Goal: Transaction & Acquisition: Book appointment/travel/reservation

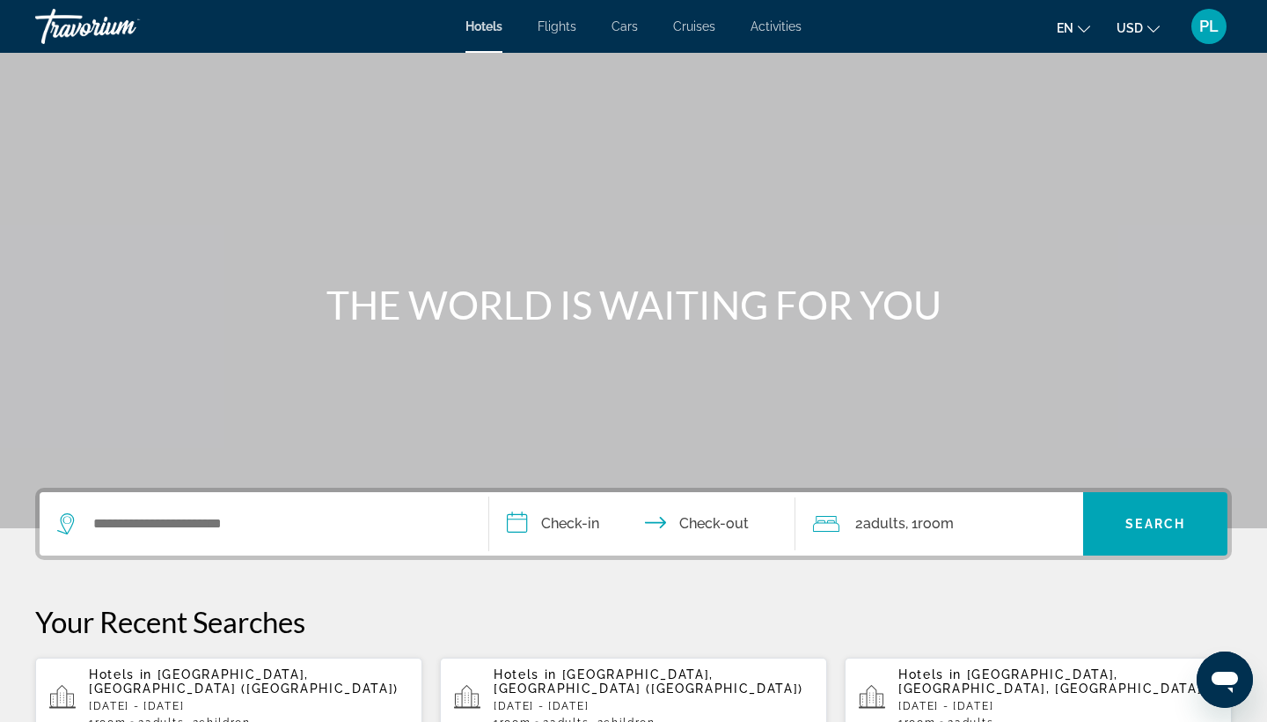
click at [554, 26] on span "Flights" at bounding box center [557, 26] width 39 height 14
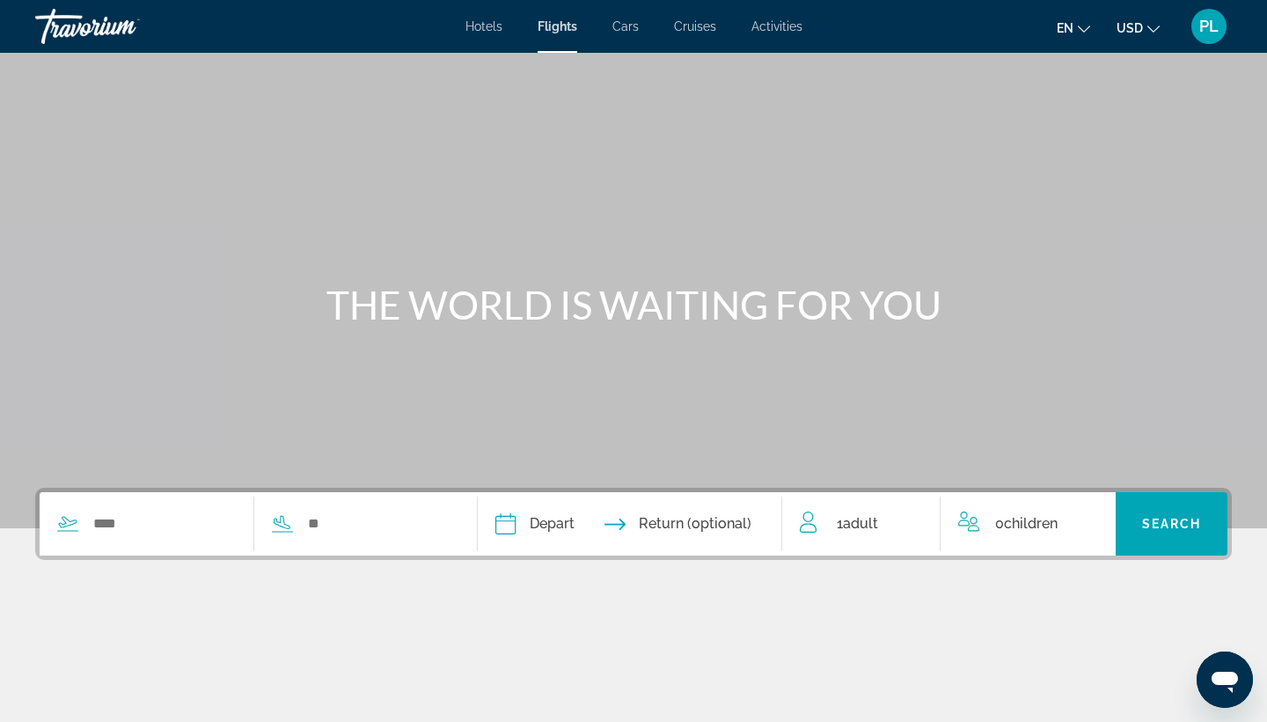
click at [842, 518] on span "1 Adult Adults" at bounding box center [857, 523] width 41 height 25
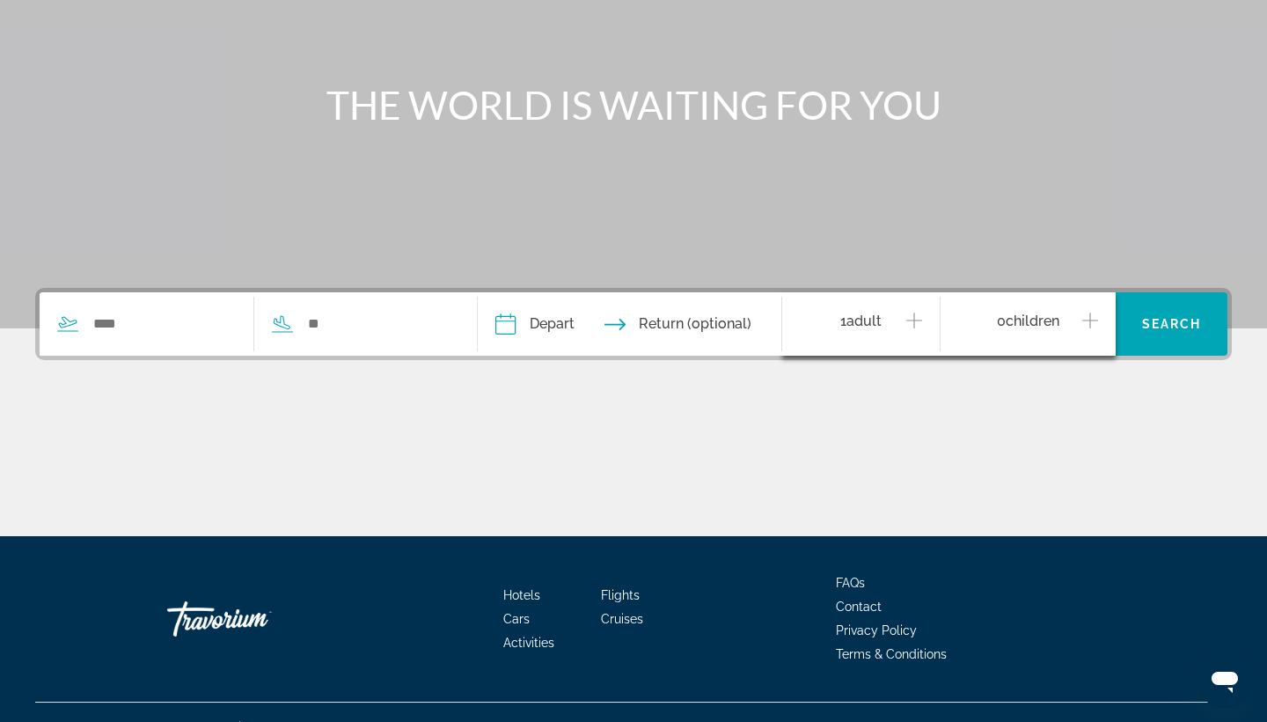
scroll to position [230, 0]
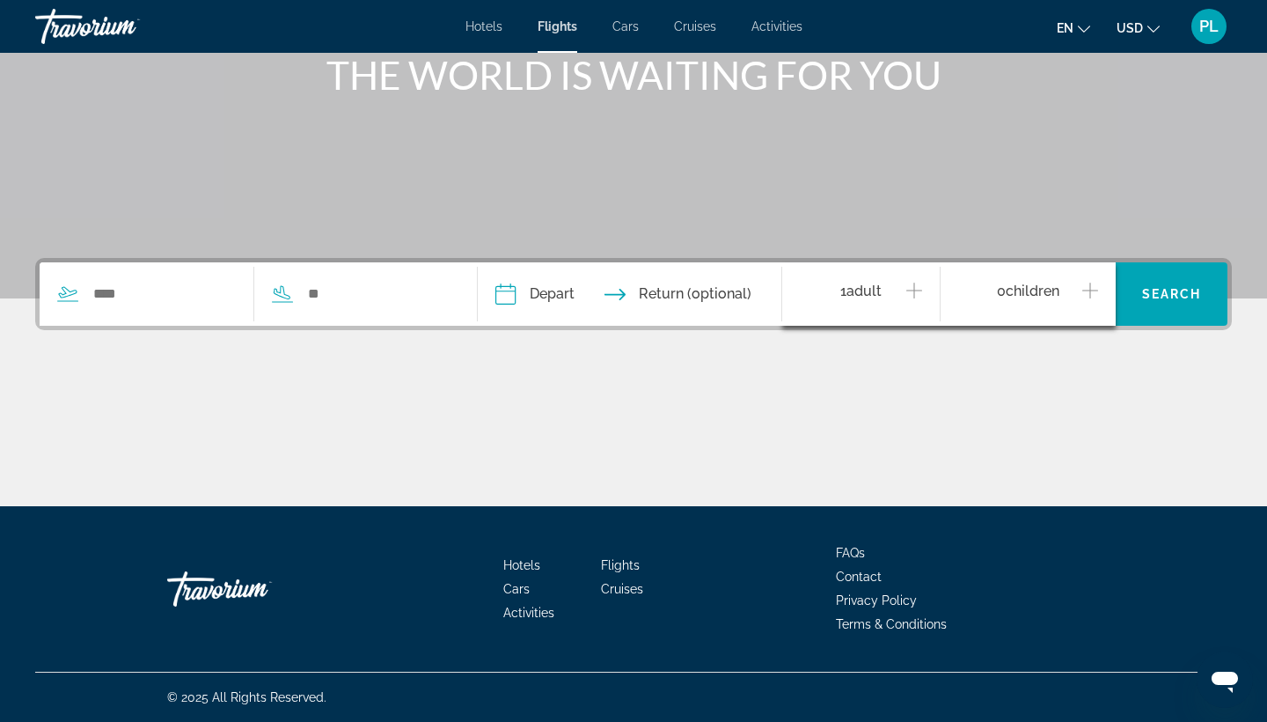
click at [913, 290] on icon "Increment adults" at bounding box center [914, 290] width 16 height 16
click at [211, 299] on input "Search widget" at bounding box center [164, 294] width 144 height 26
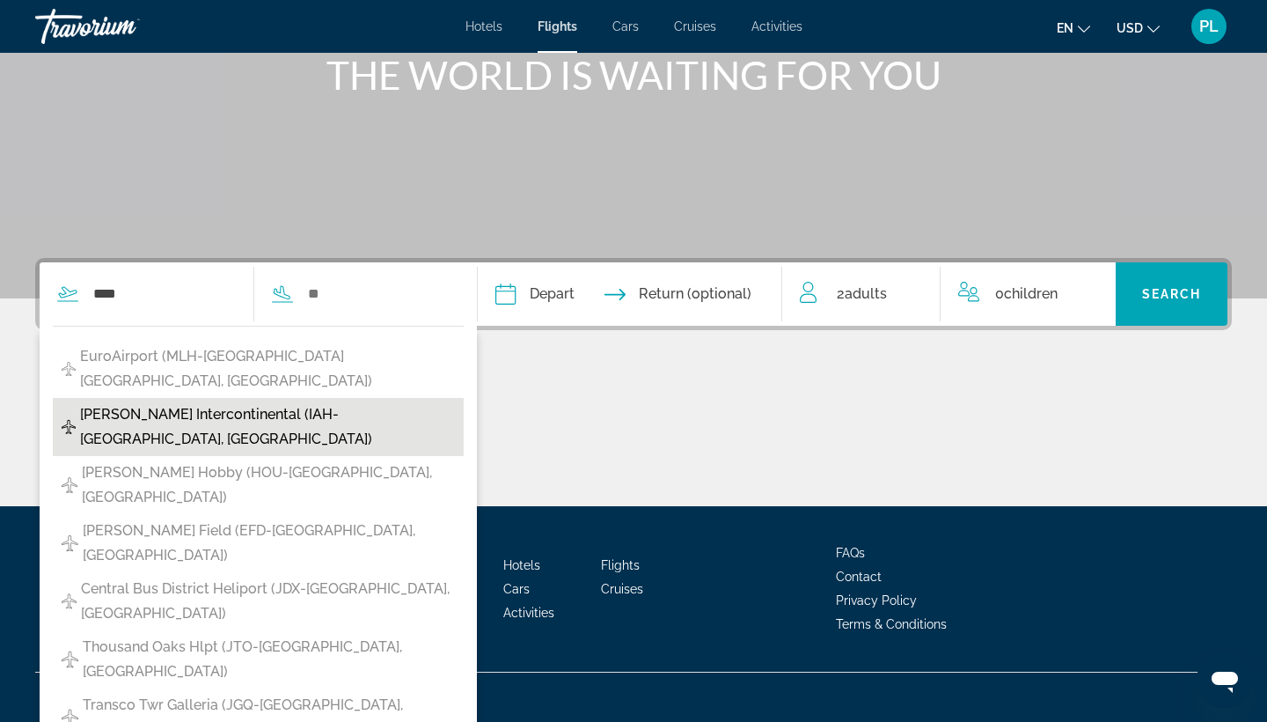
click at [233, 402] on span "[PERSON_NAME] Intercontinental (IAH-[GEOGRAPHIC_DATA], [GEOGRAPHIC_DATA])" at bounding box center [267, 426] width 375 height 49
type input "**********"
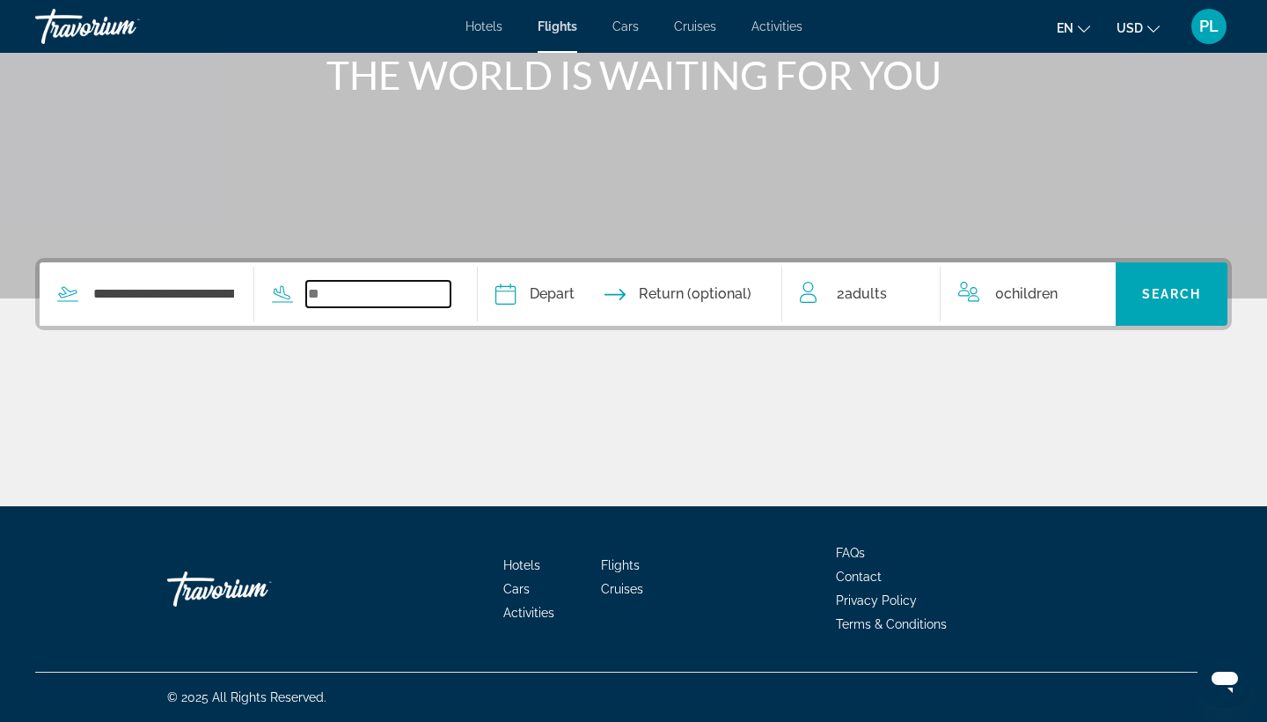
click at [389, 296] on input "Search widget" at bounding box center [378, 294] width 144 height 26
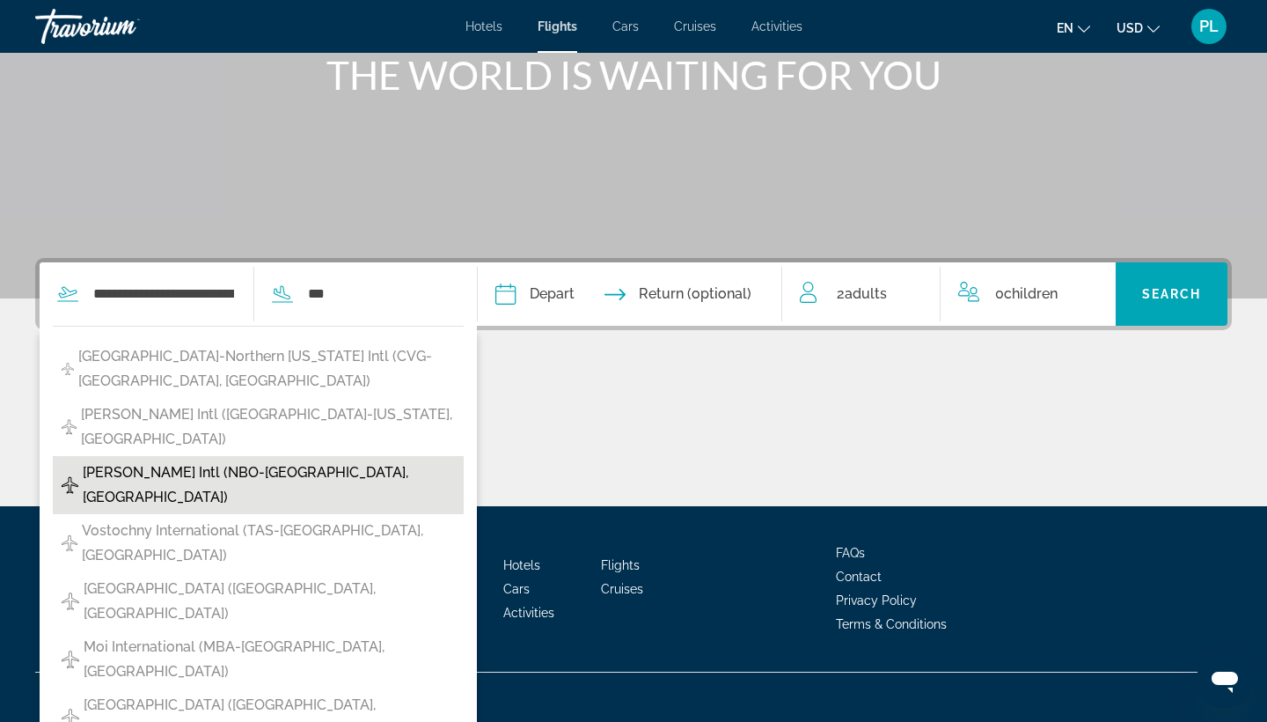
click at [268, 460] on span "[PERSON_NAME] Intl (NBO-[GEOGRAPHIC_DATA], [GEOGRAPHIC_DATA])" at bounding box center [269, 484] width 372 height 49
type input "**********"
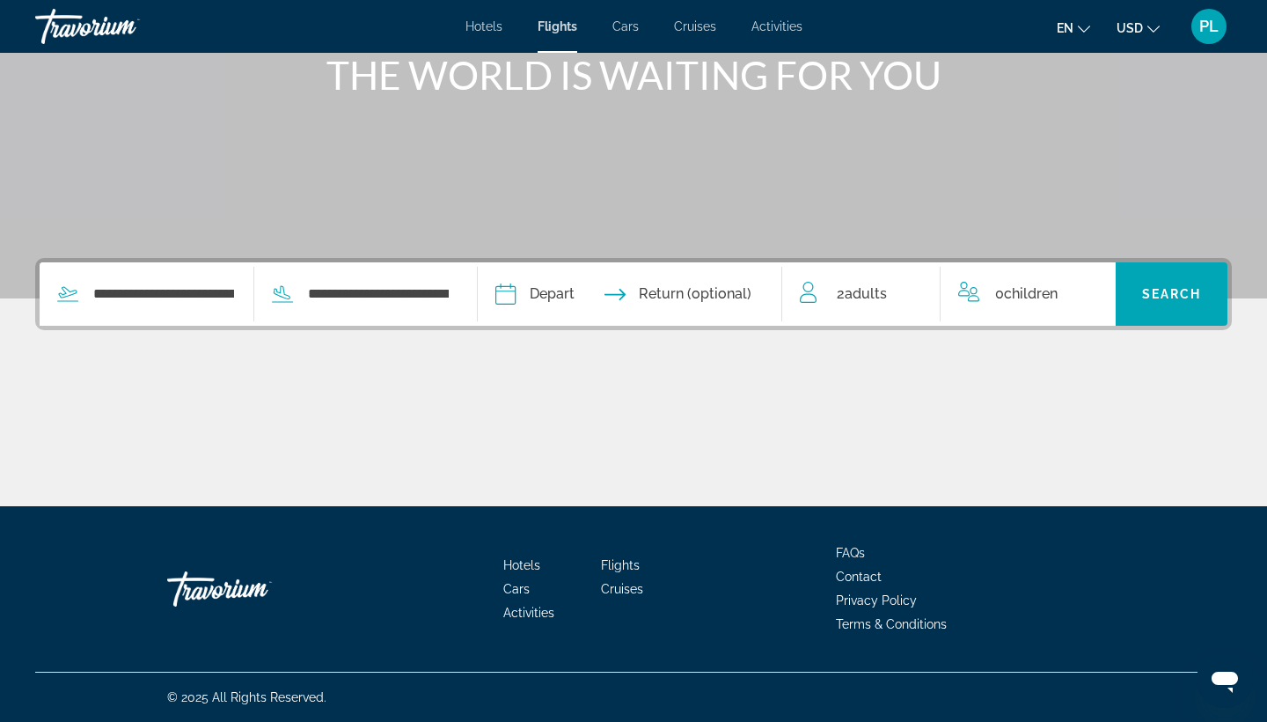
click at [626, 290] on input "Depart date" at bounding box center [566, 296] width 150 height 69
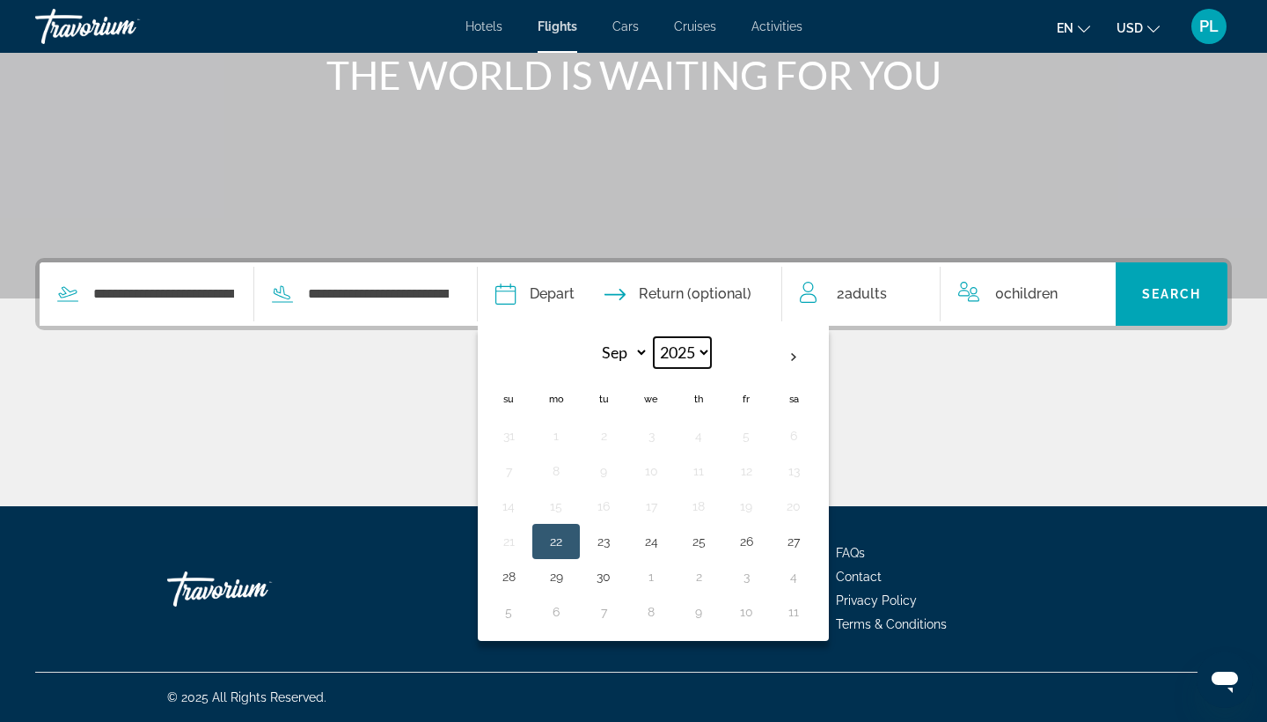
select select "****"
select select "*"
click at [665, 538] on button "24" at bounding box center [651, 541] width 28 height 25
type input "**********"
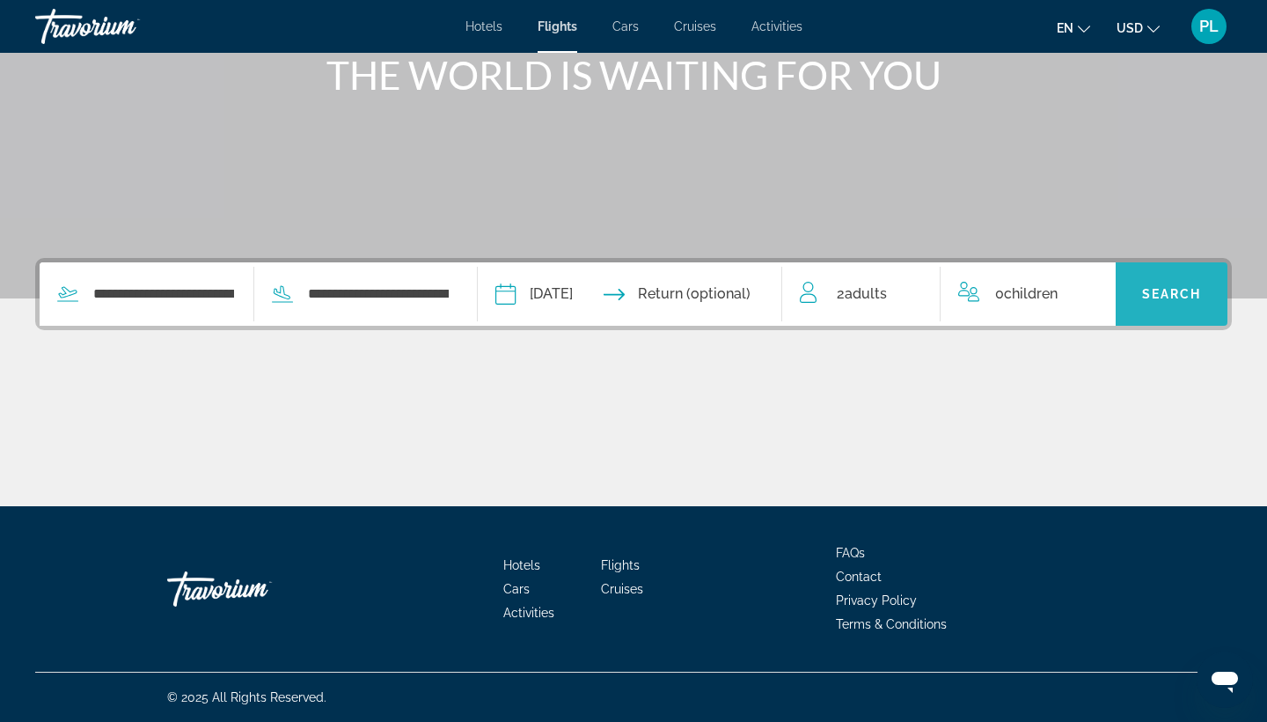
click at [1154, 282] on span "Search widget" at bounding box center [1172, 294] width 112 height 42
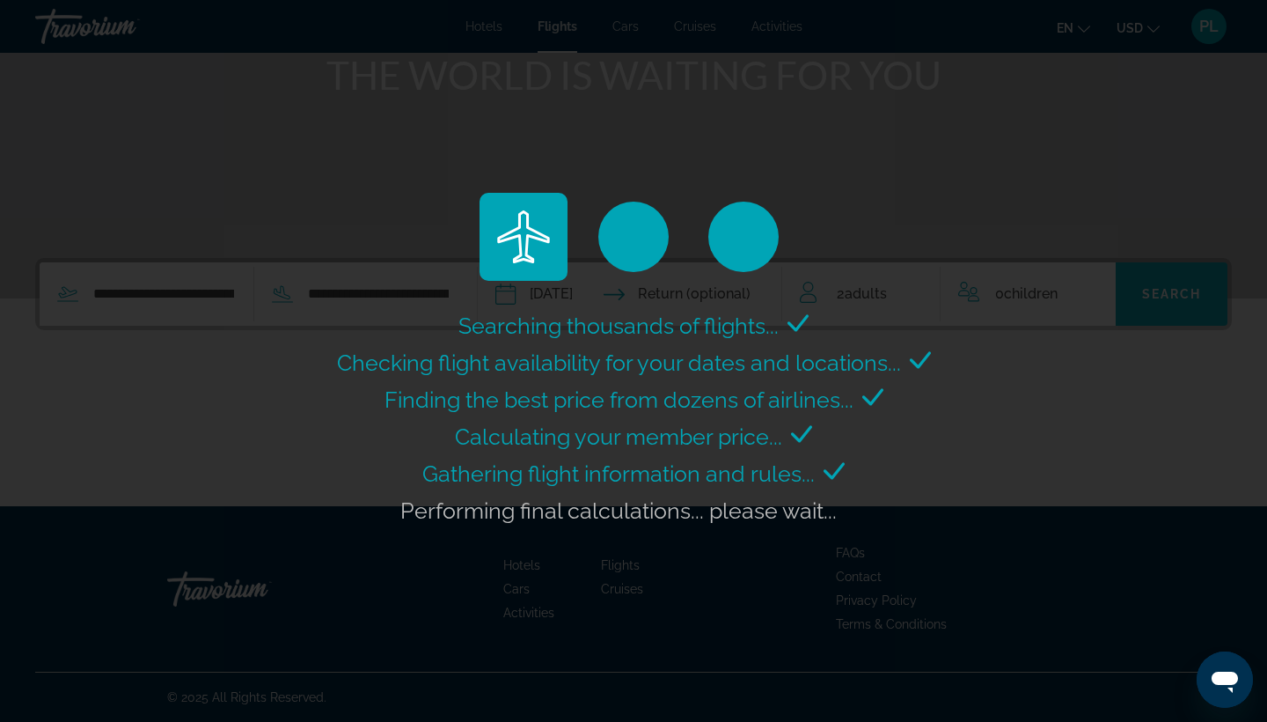
scroll to position [0, 0]
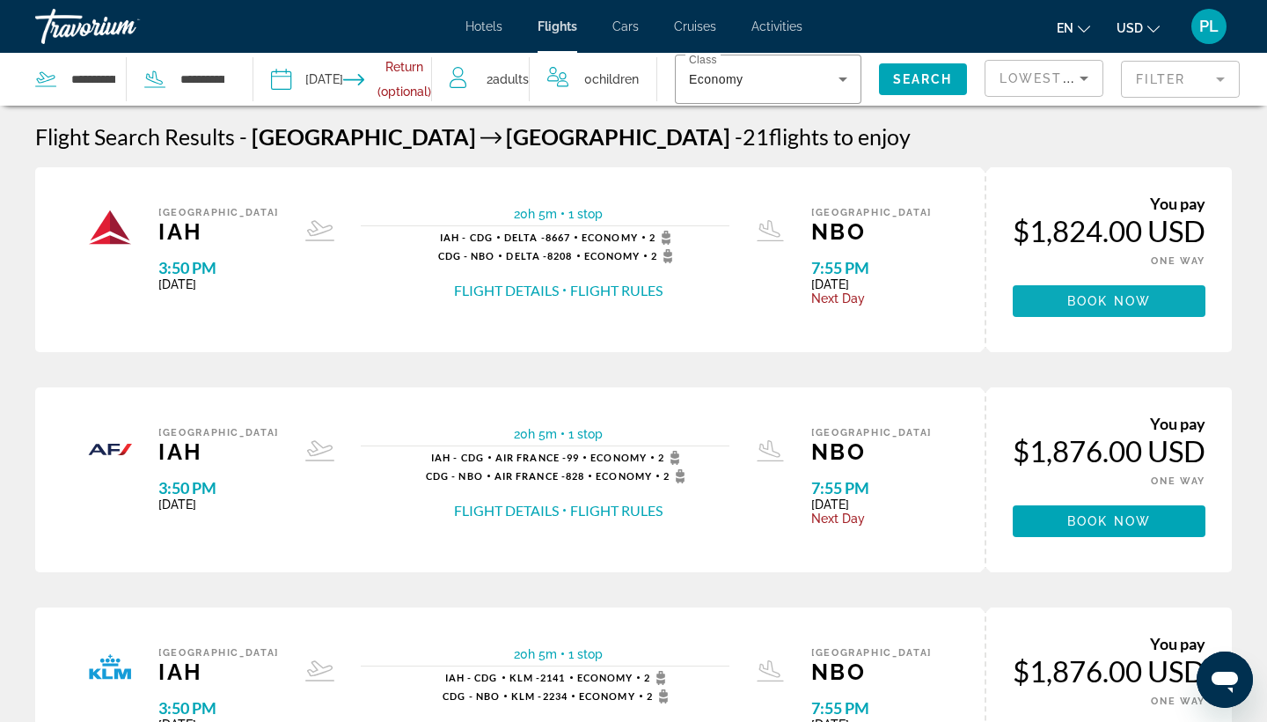
click at [1063, 301] on span "Main content" at bounding box center [1109, 301] width 193 height 42
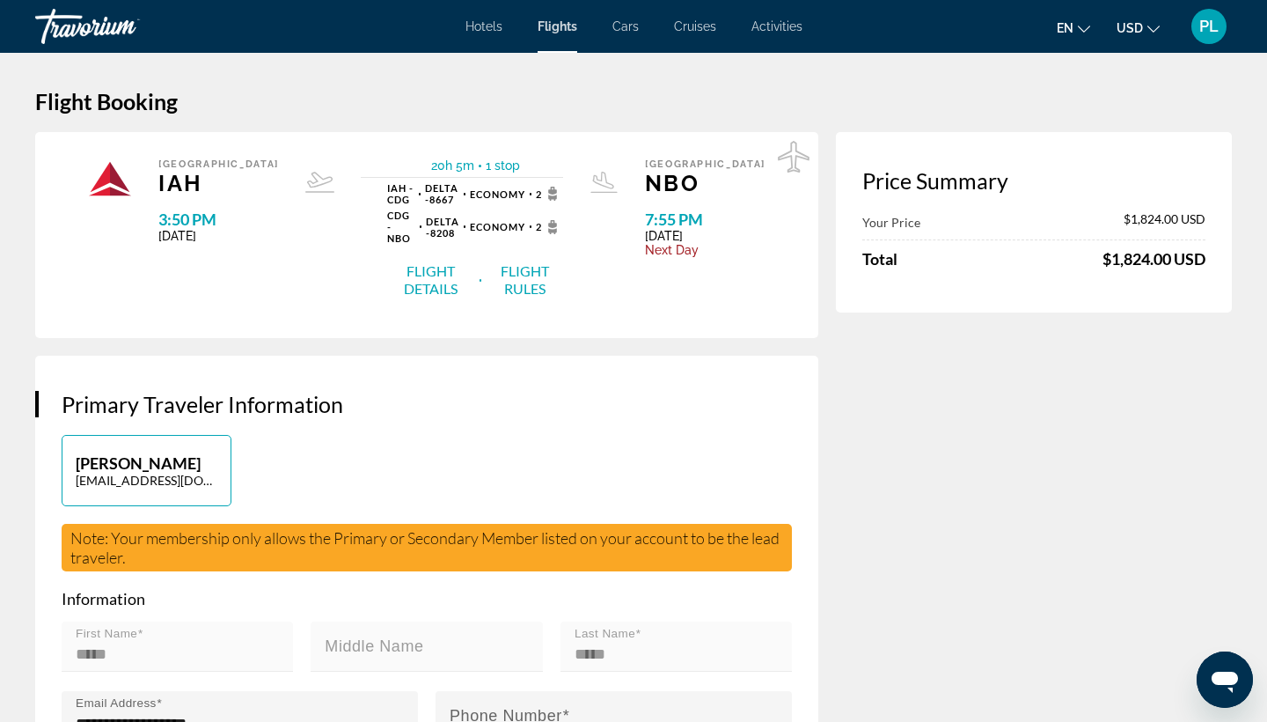
click at [696, 29] on span "Cruises" at bounding box center [695, 26] width 42 height 14
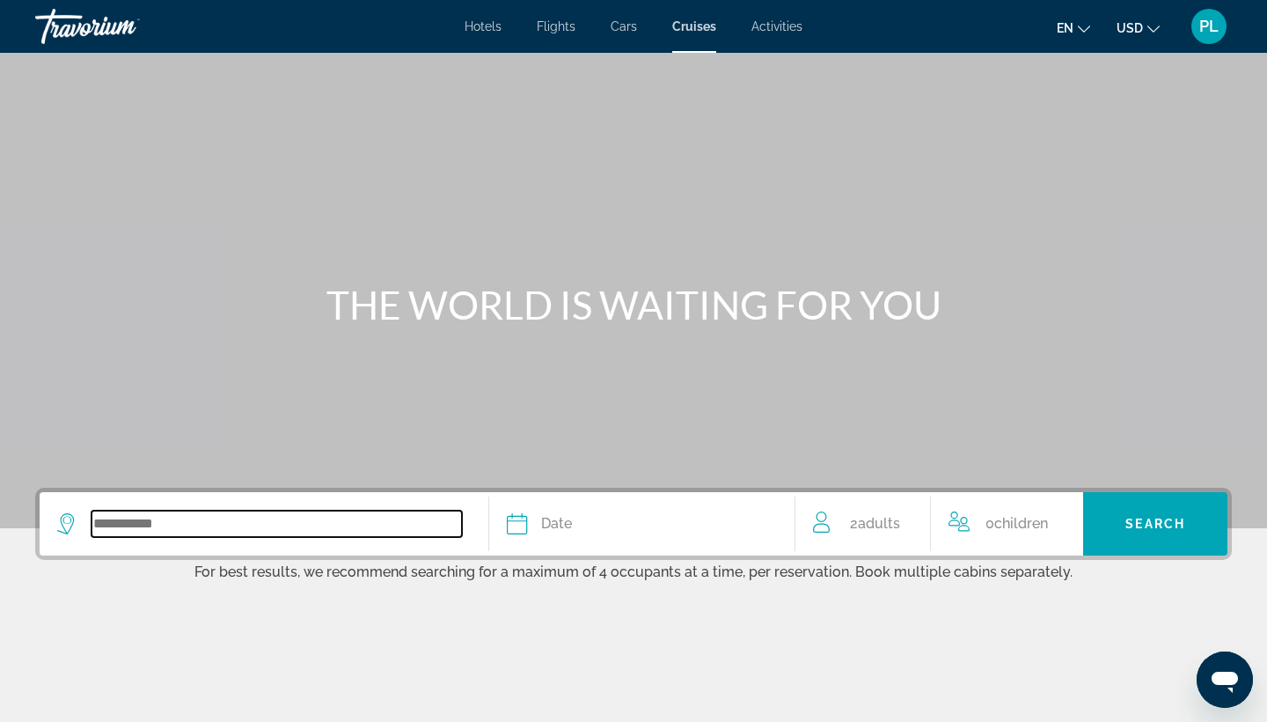
click at [387, 516] on input "Search widget" at bounding box center [277, 523] width 370 height 26
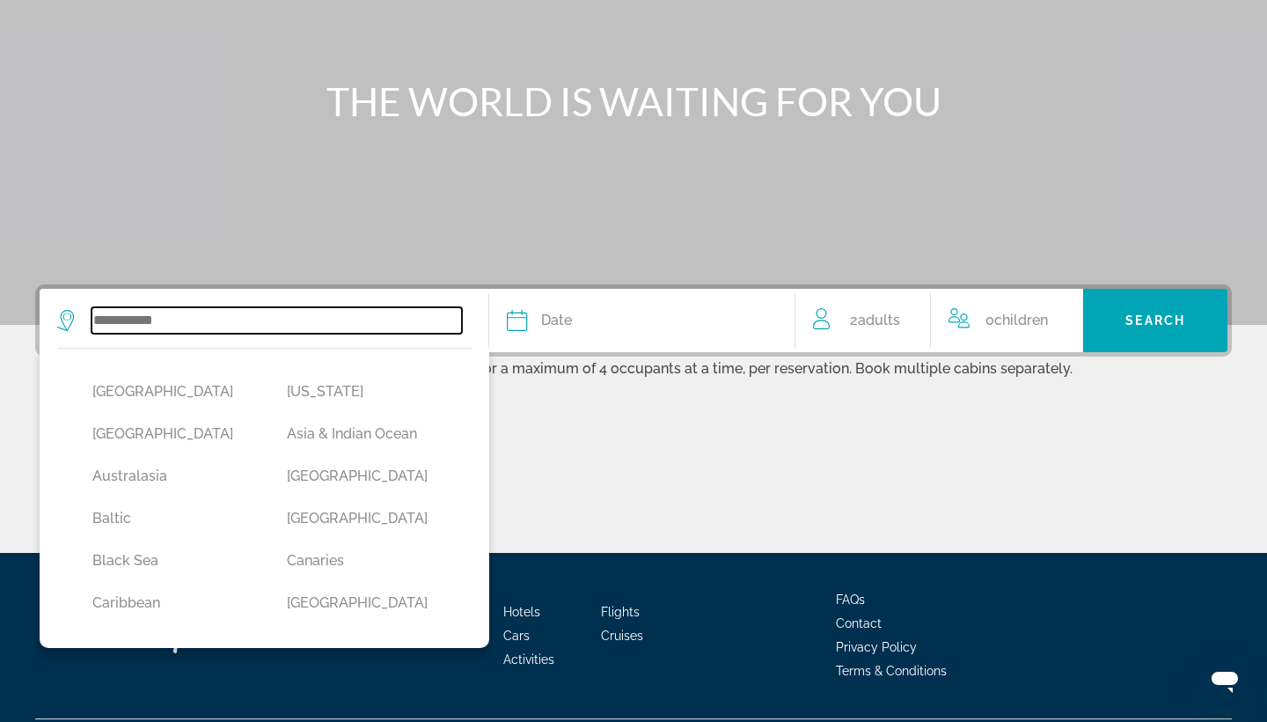
scroll to position [250, 0]
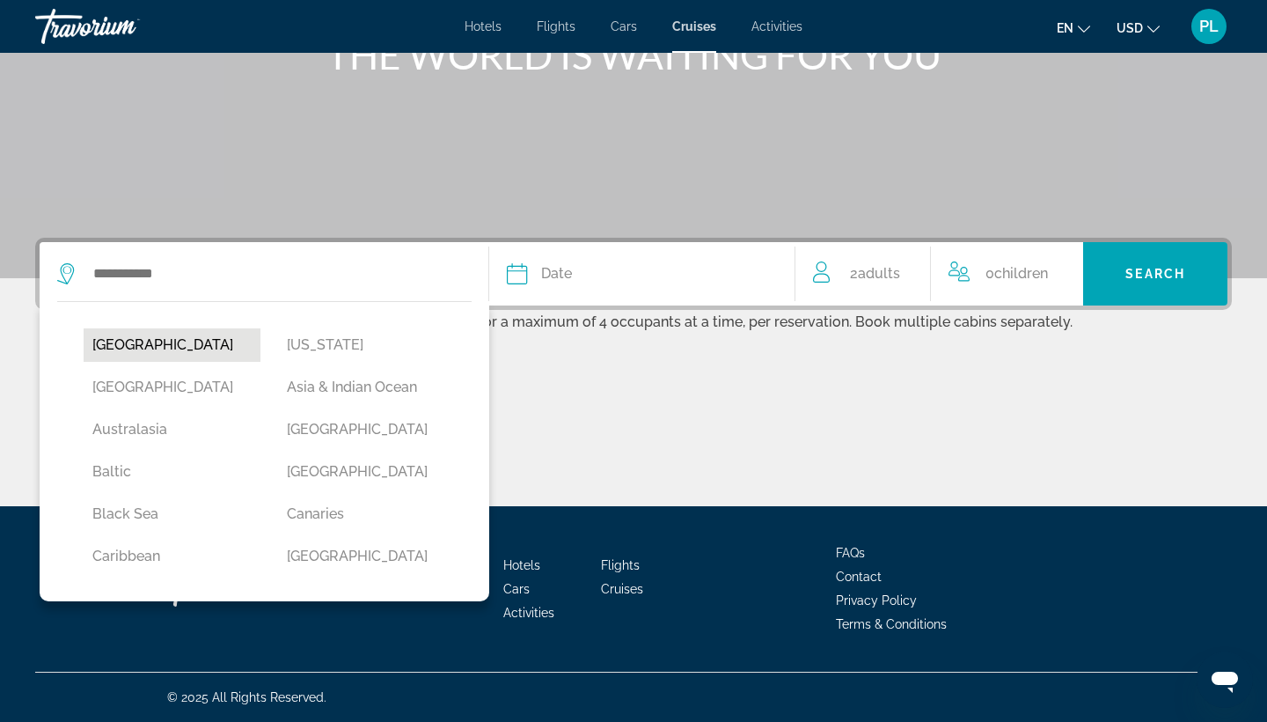
click at [137, 349] on button "[GEOGRAPHIC_DATA]" at bounding box center [172, 344] width 177 height 33
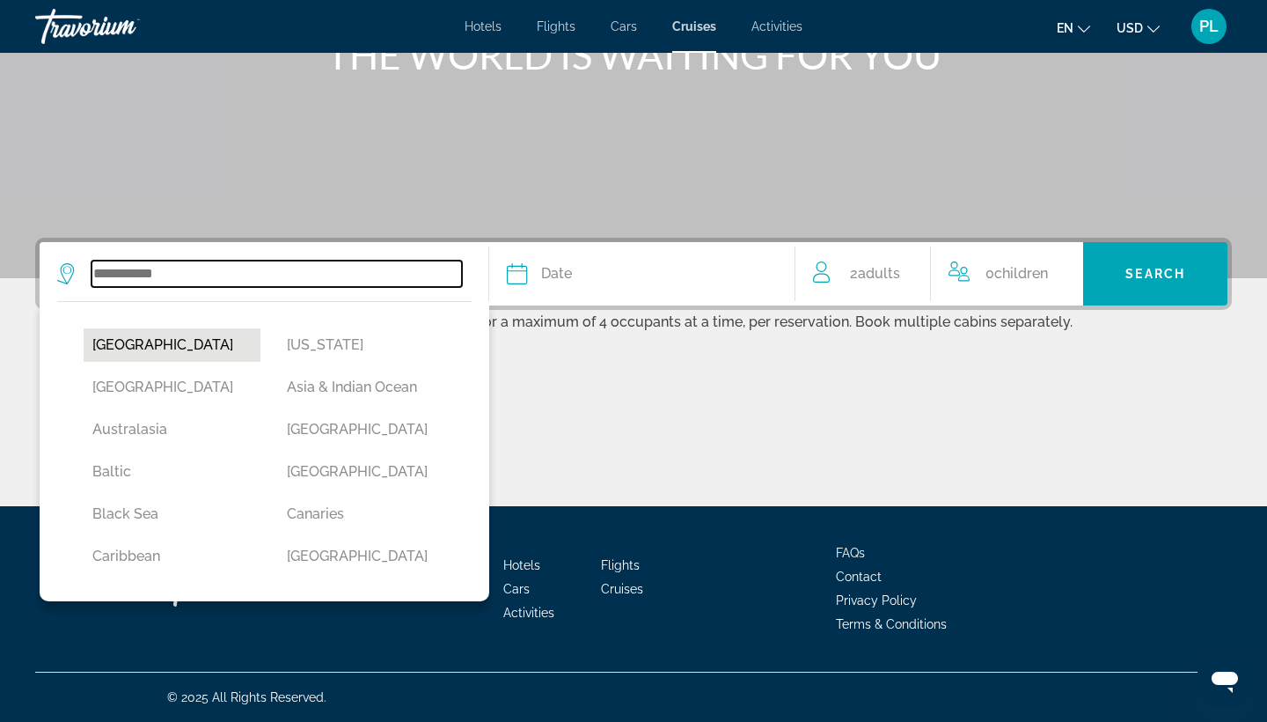
type input "******"
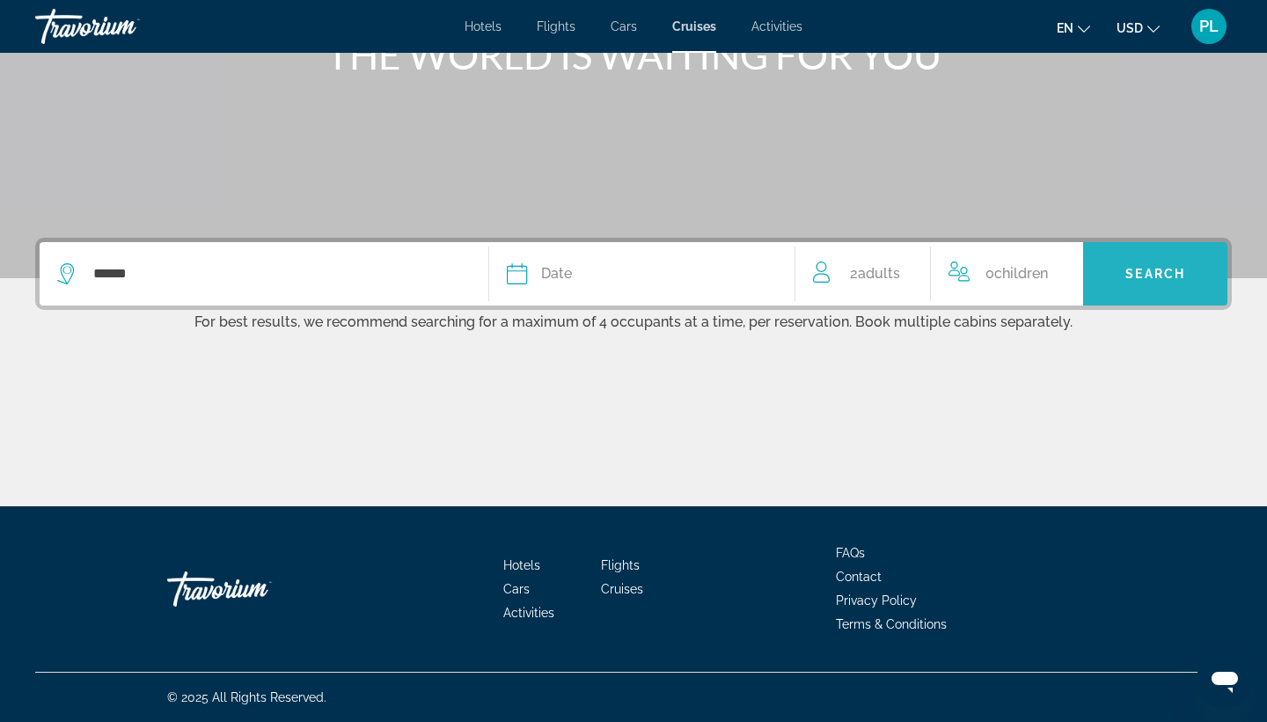
click at [1123, 275] on span "Search widget" at bounding box center [1155, 274] width 144 height 42
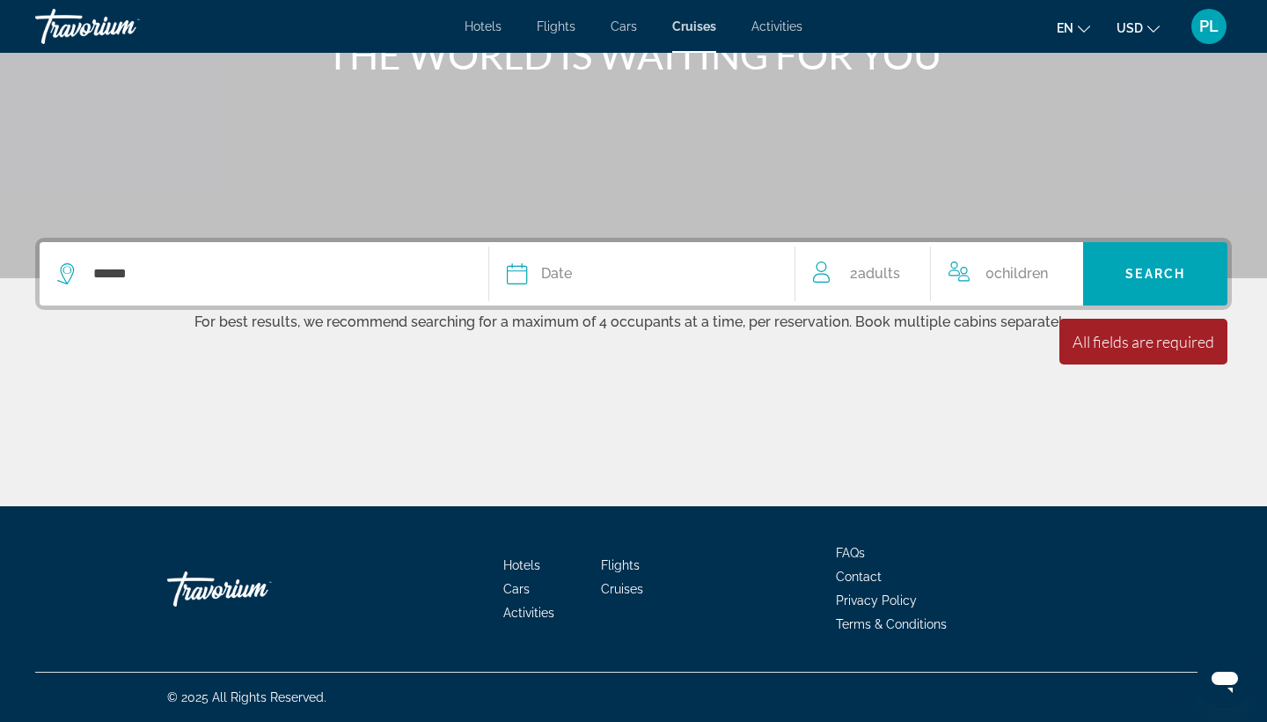
click at [634, 275] on div "Date" at bounding box center [642, 273] width 270 height 25
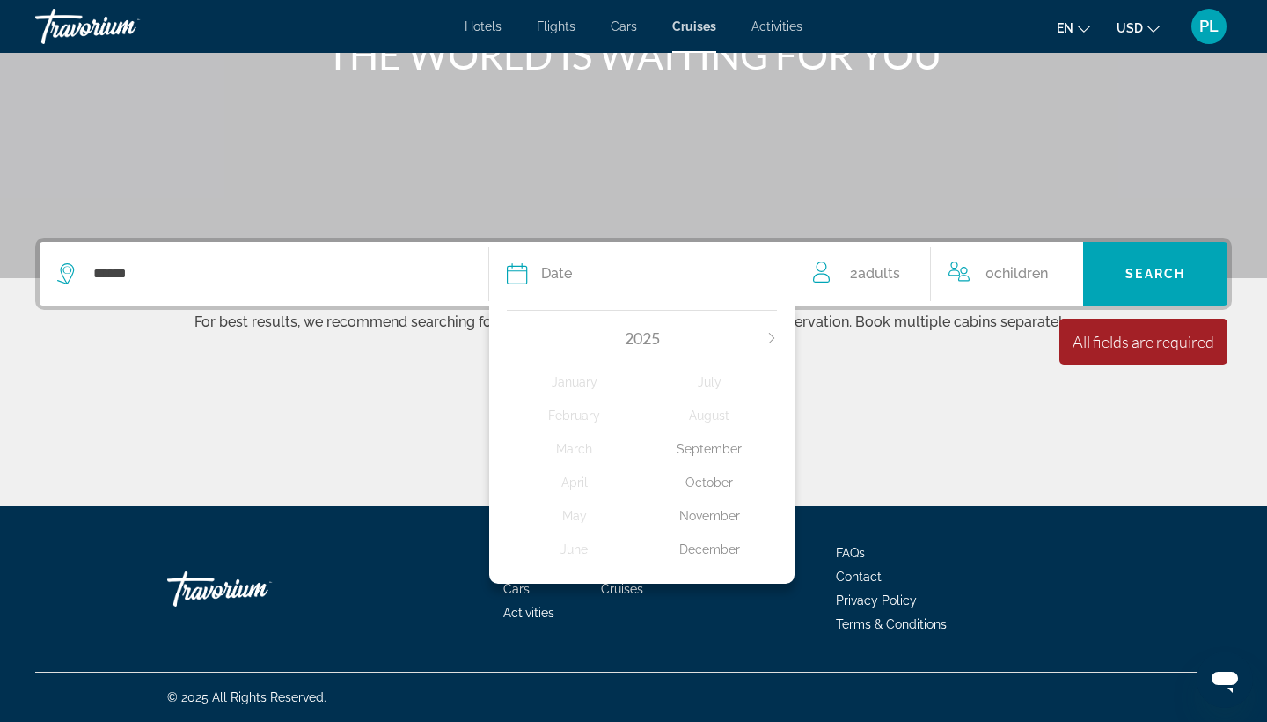
click at [778, 337] on div "[DATE] February March April May June July August September October November Dec…" at bounding box center [641, 442] width 305 height 282
click at [775, 338] on icon "Next month" at bounding box center [772, 338] width 11 height 11
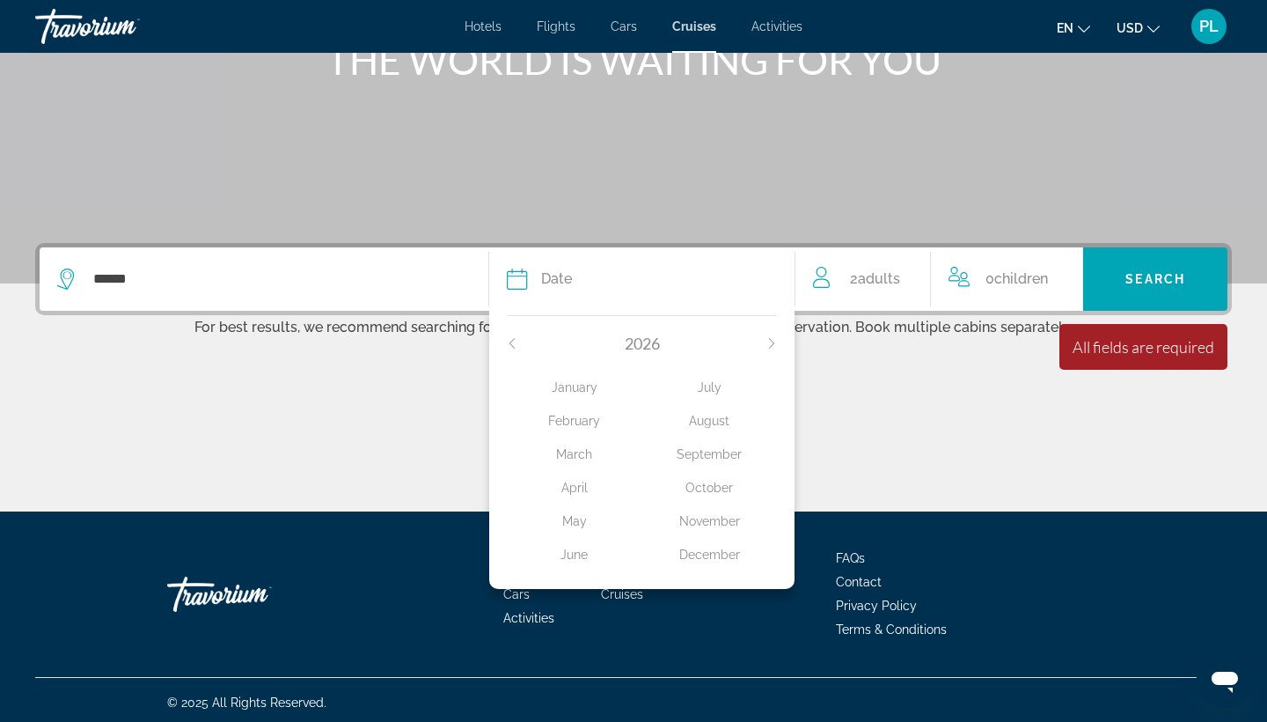
scroll to position [239, 0]
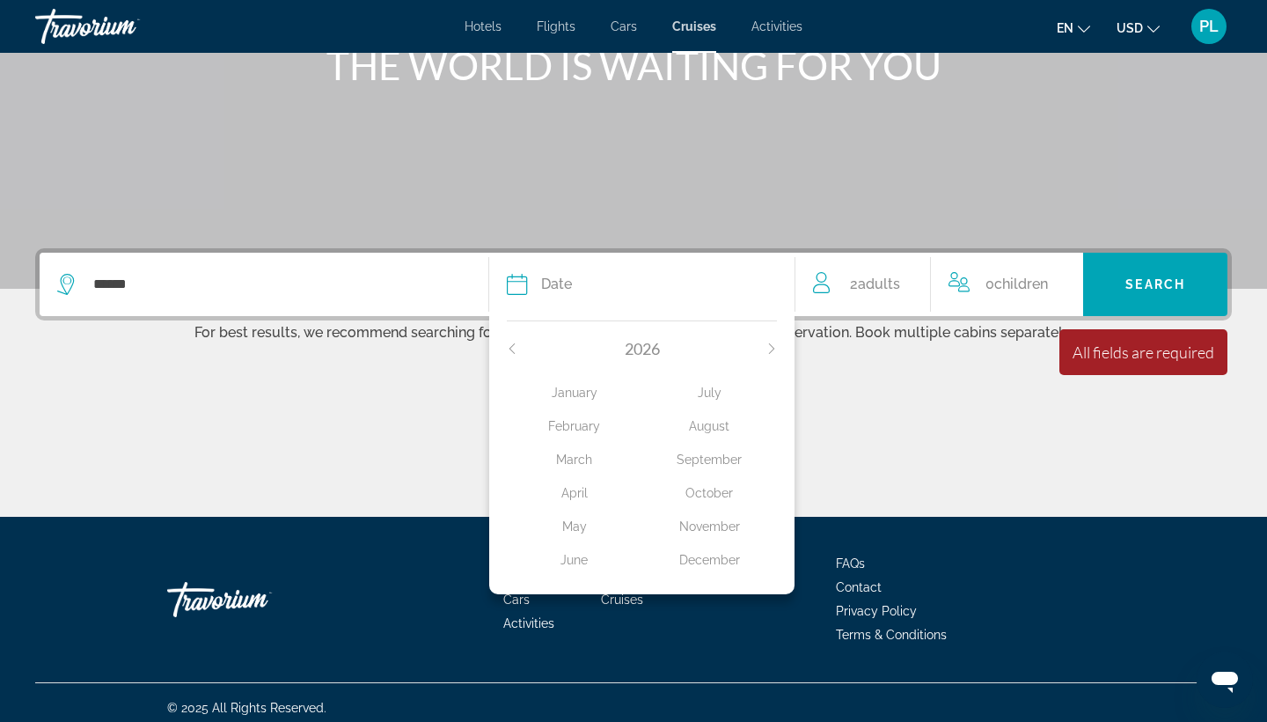
click at [582, 574] on div "June" at bounding box center [574, 560] width 135 height 32
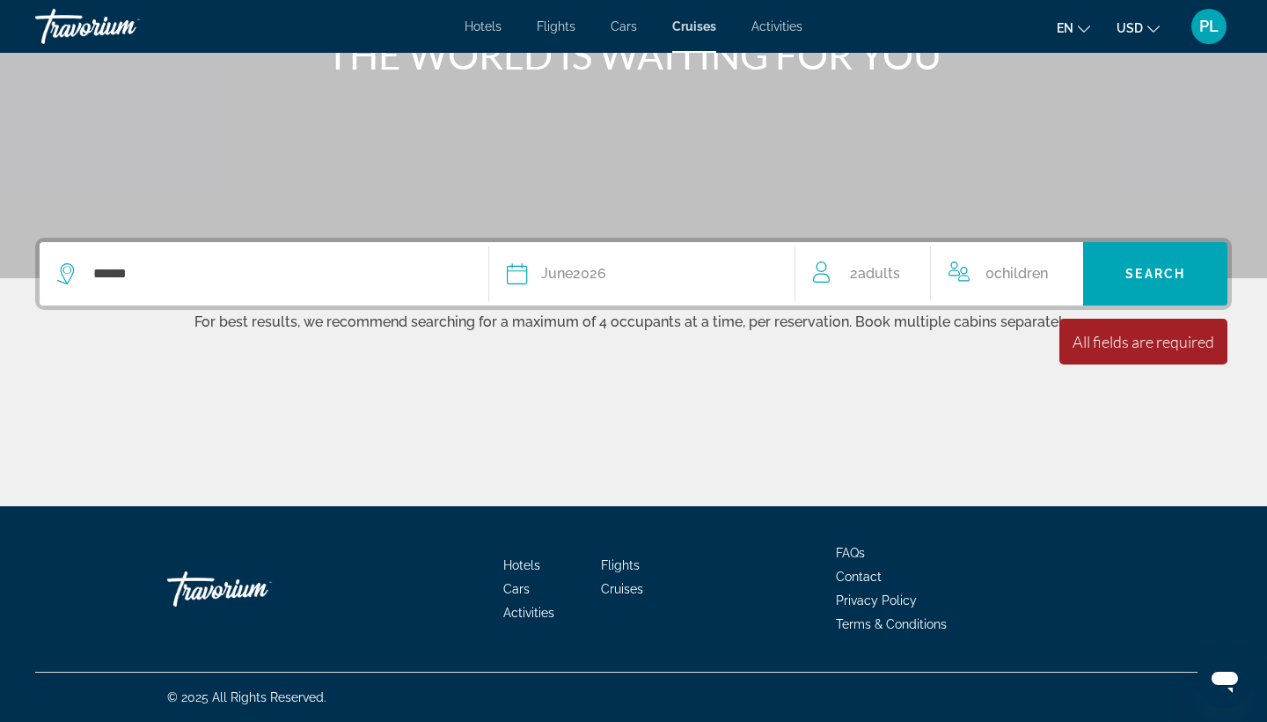
click at [987, 275] on span "0 Child Children" at bounding box center [1017, 273] width 62 height 25
click at [1087, 269] on icon "Increment children" at bounding box center [1087, 270] width 16 height 16
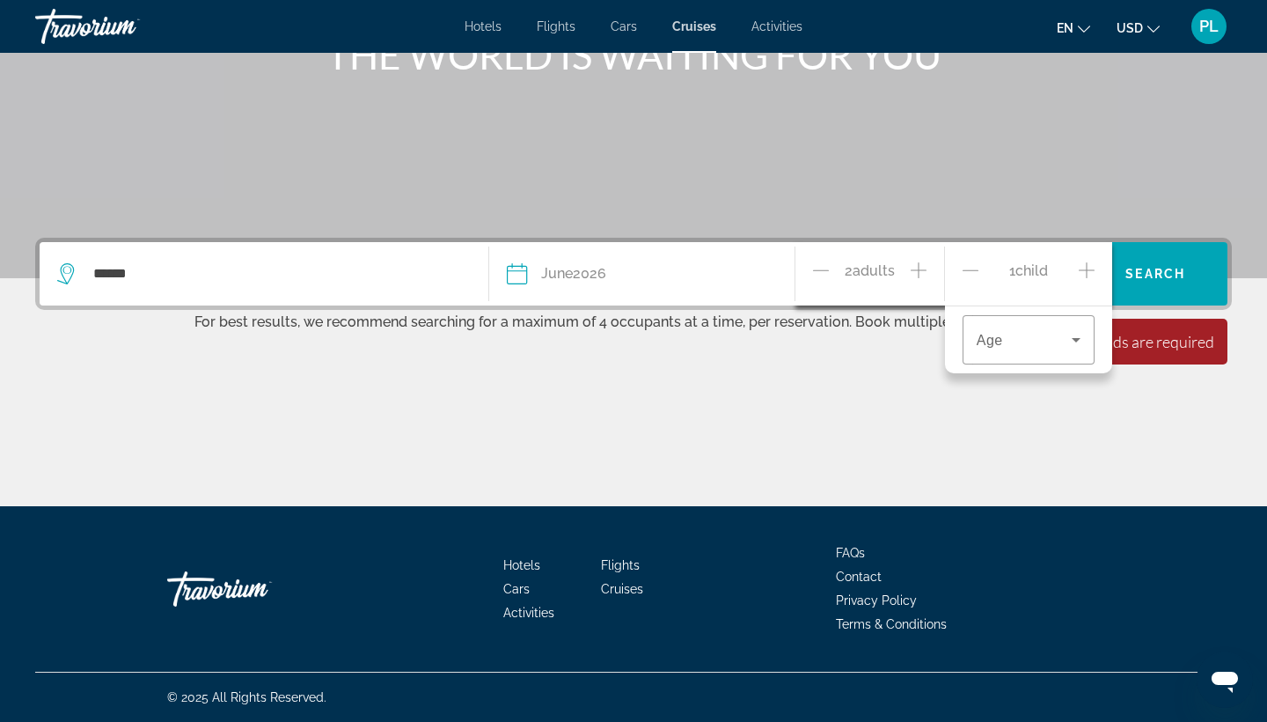
click at [1087, 269] on icon "Increment children" at bounding box center [1087, 270] width 16 height 16
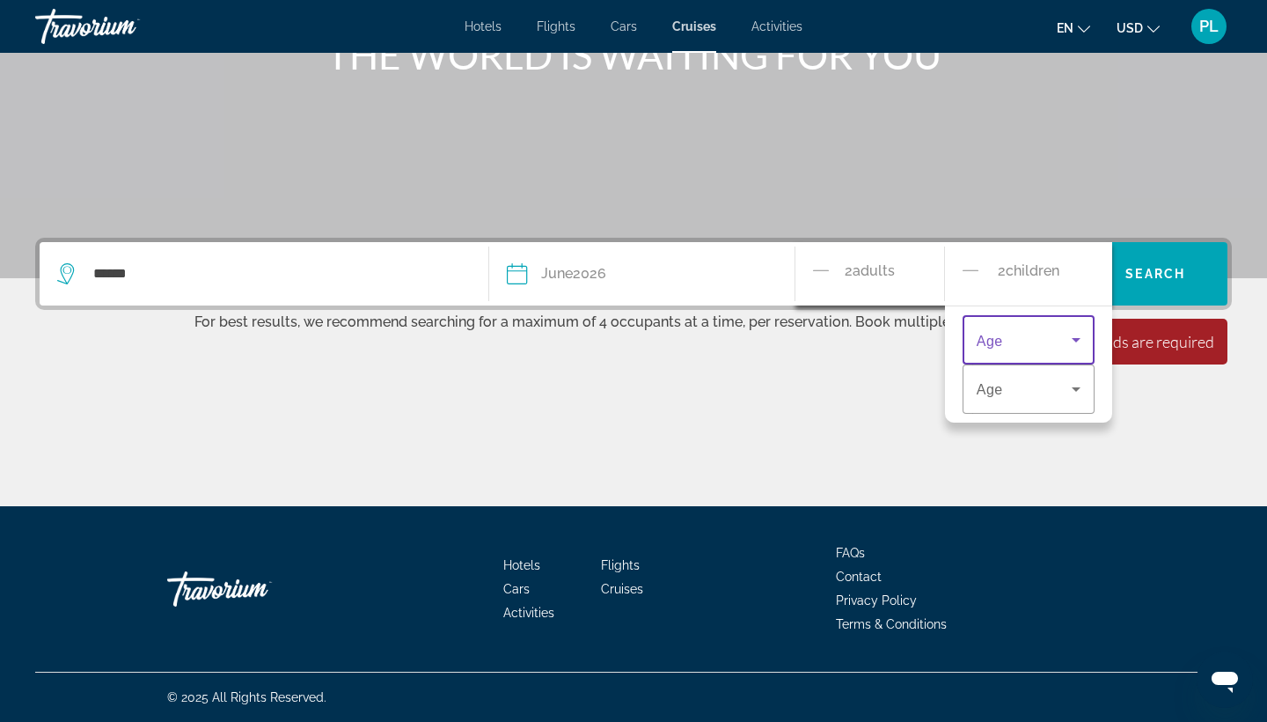
click at [1037, 334] on span "Travelers: 2 adults, 2 children" at bounding box center [1024, 339] width 95 height 21
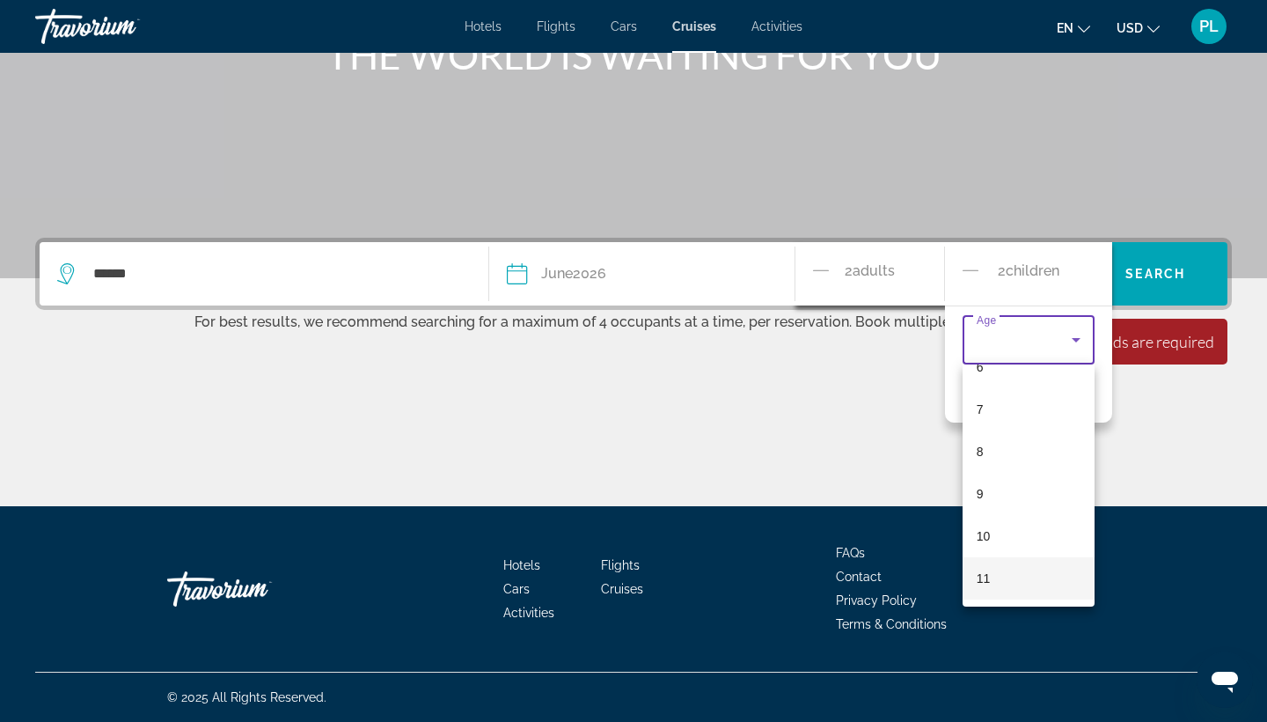
click at [1013, 580] on mat-option "11" at bounding box center [1029, 578] width 132 height 42
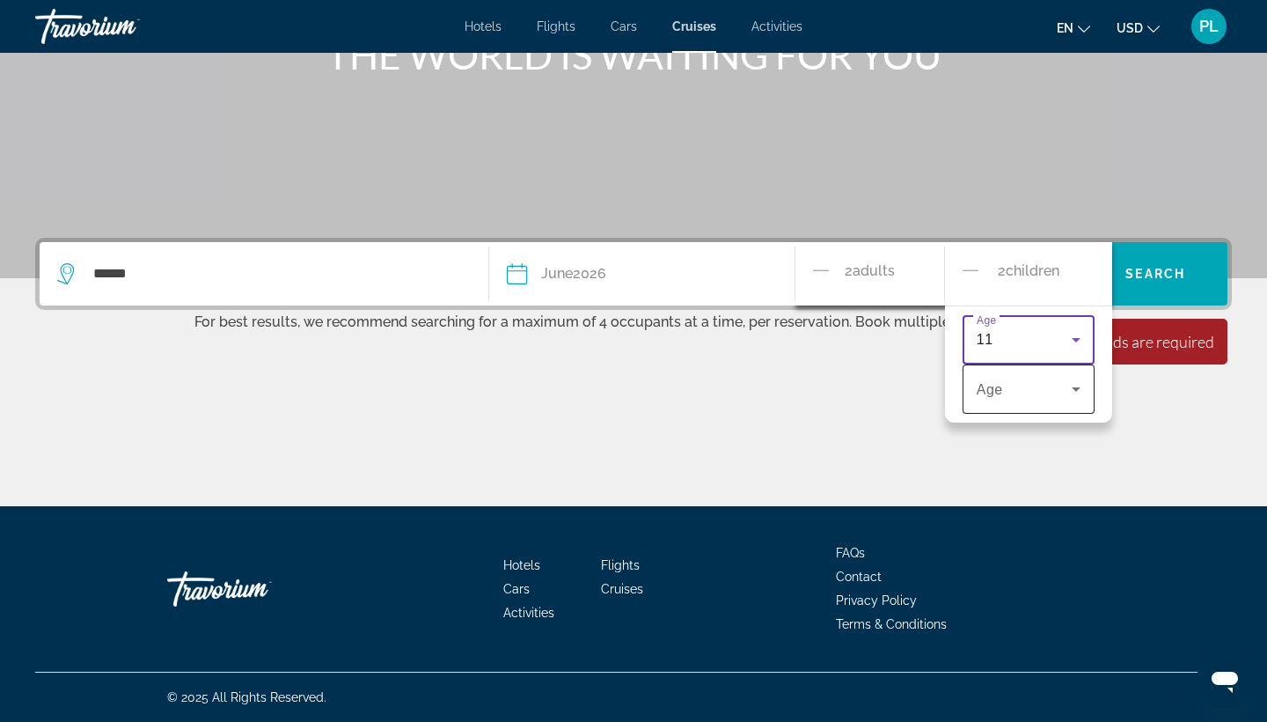
click at [1039, 393] on span "Travelers: 2 adults, 2 children" at bounding box center [1024, 388] width 95 height 21
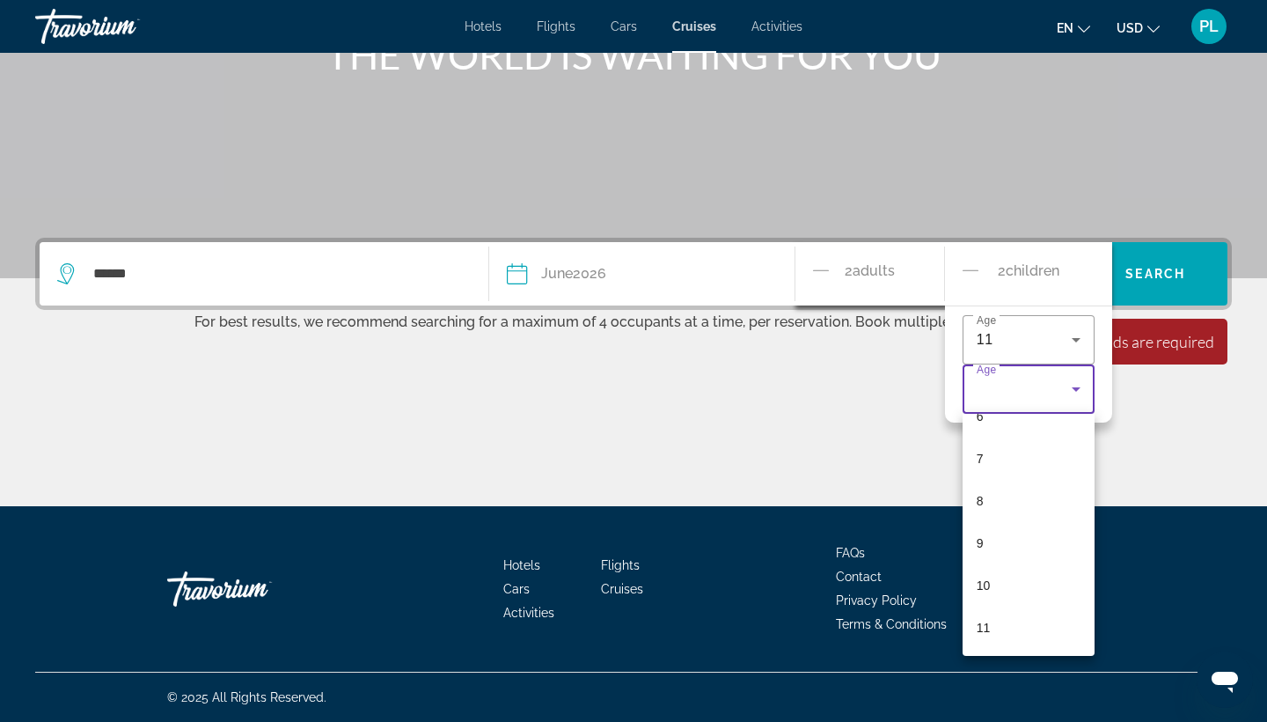
click at [880, 421] on div at bounding box center [633, 361] width 1267 height 722
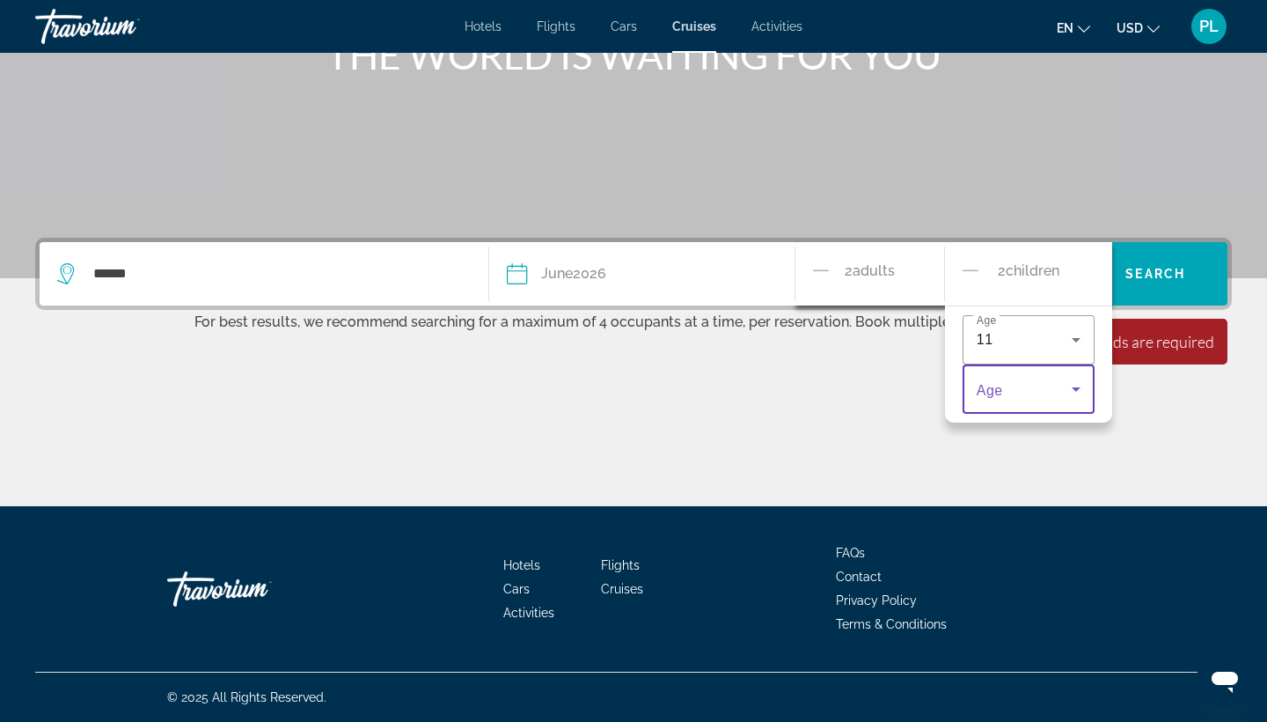
click at [1011, 387] on span "Travelers: 2 adults, 2 children" at bounding box center [1024, 388] width 95 height 21
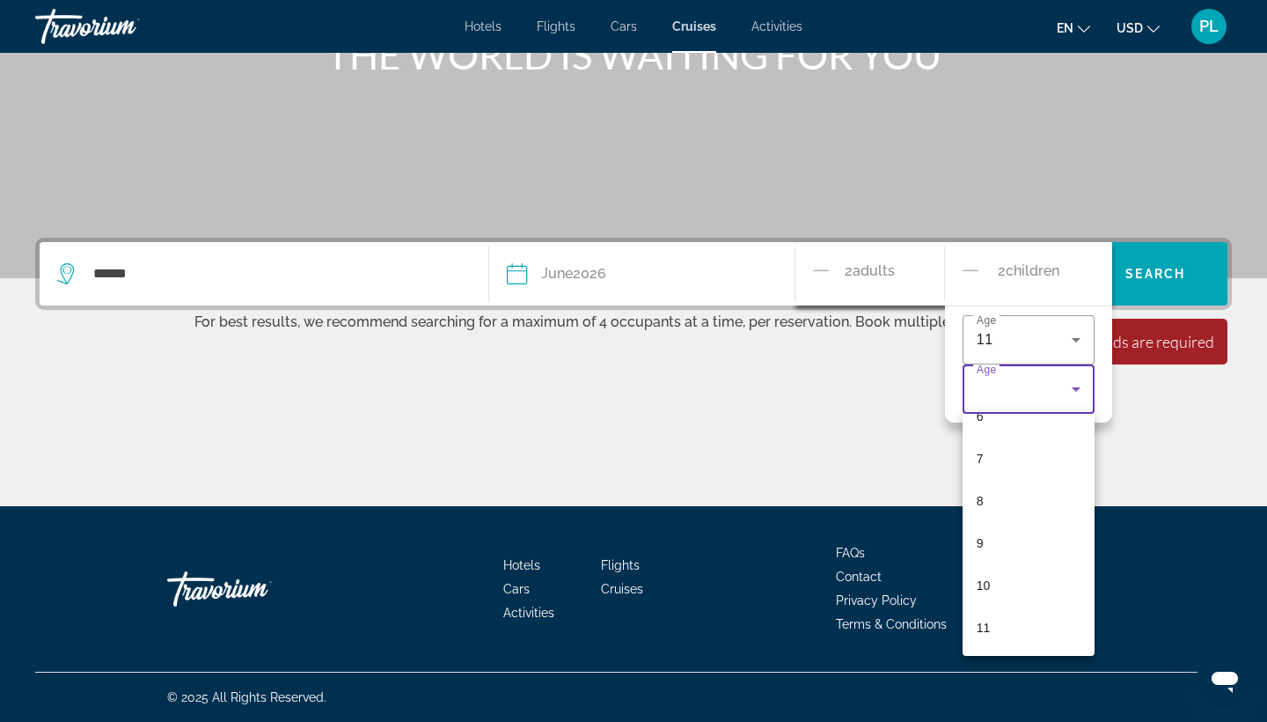
scroll to position [279, 0]
click at [1001, 628] on mat-option "11" at bounding box center [1029, 627] width 132 height 42
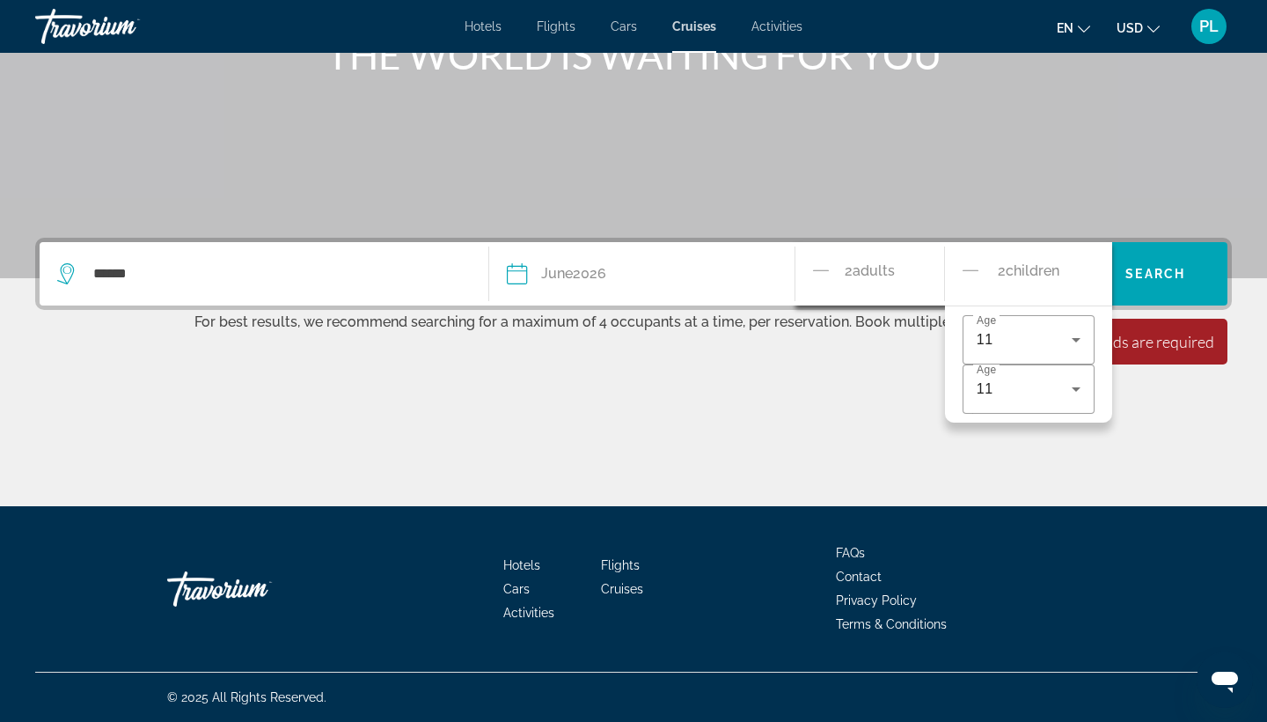
click at [1136, 401] on div "Main content" at bounding box center [633, 440] width 1197 height 132
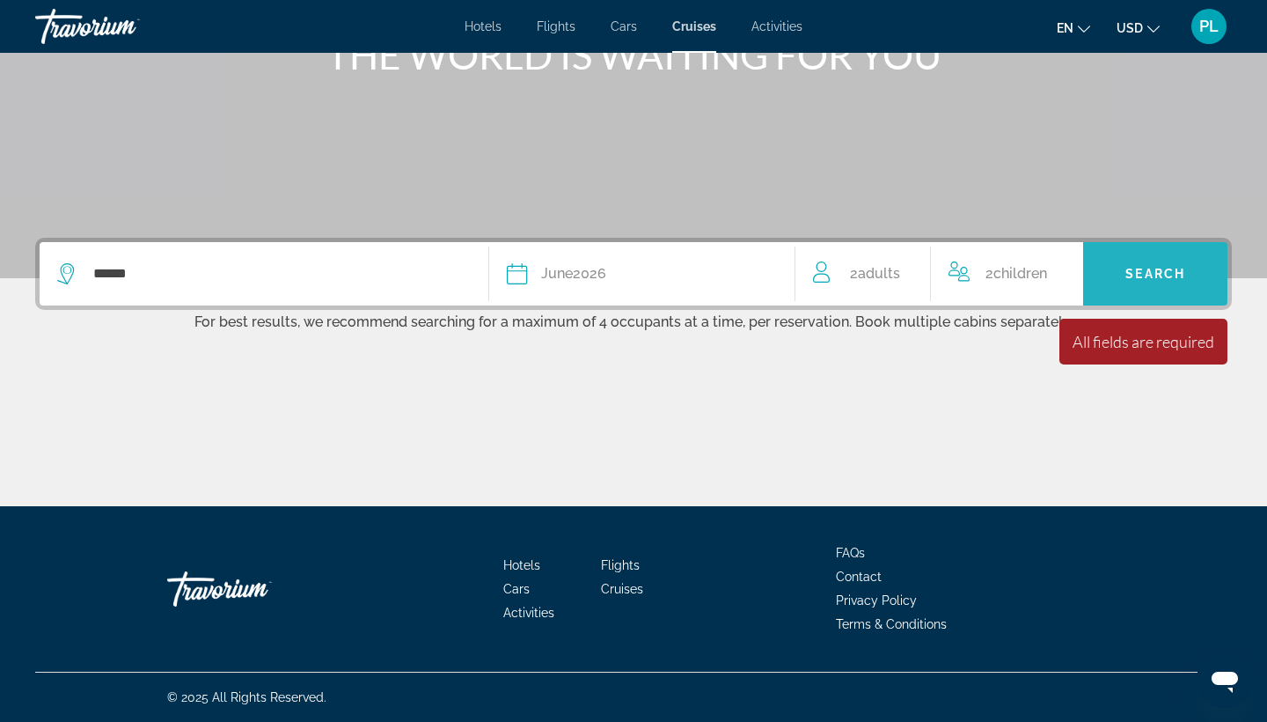
click at [1139, 290] on span "Search widget" at bounding box center [1155, 274] width 144 height 42
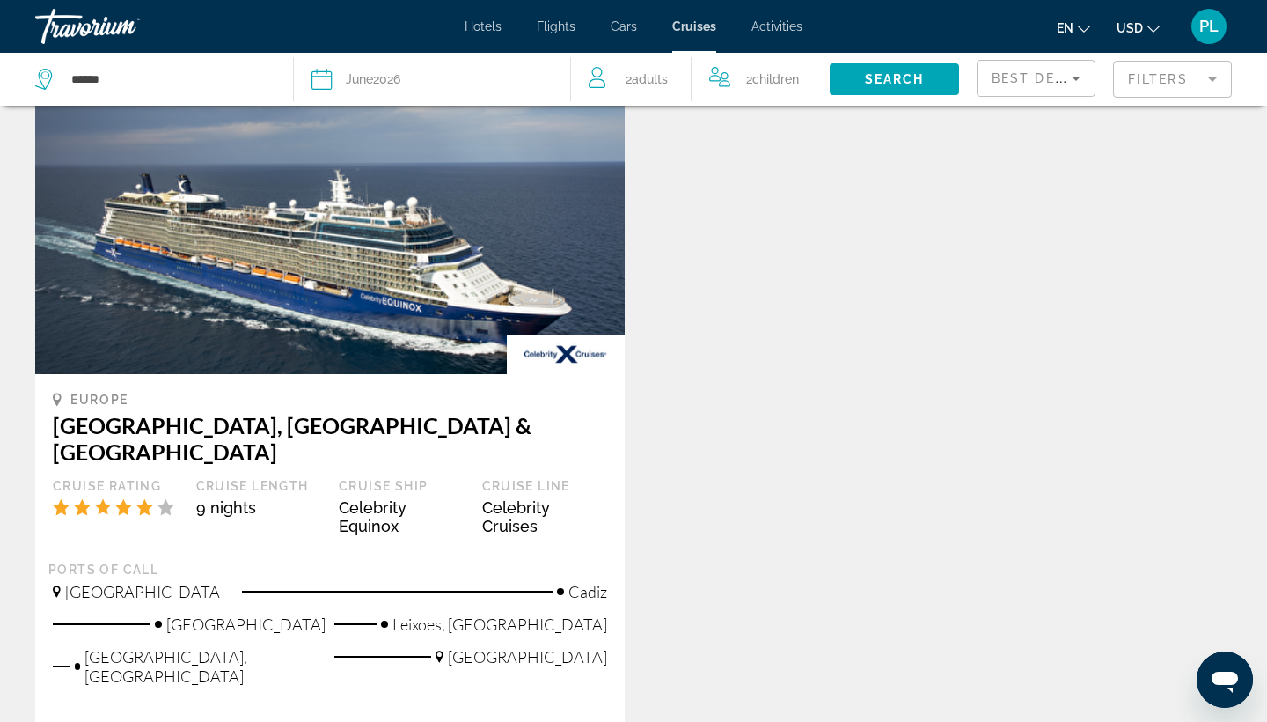
scroll to position [97, 0]
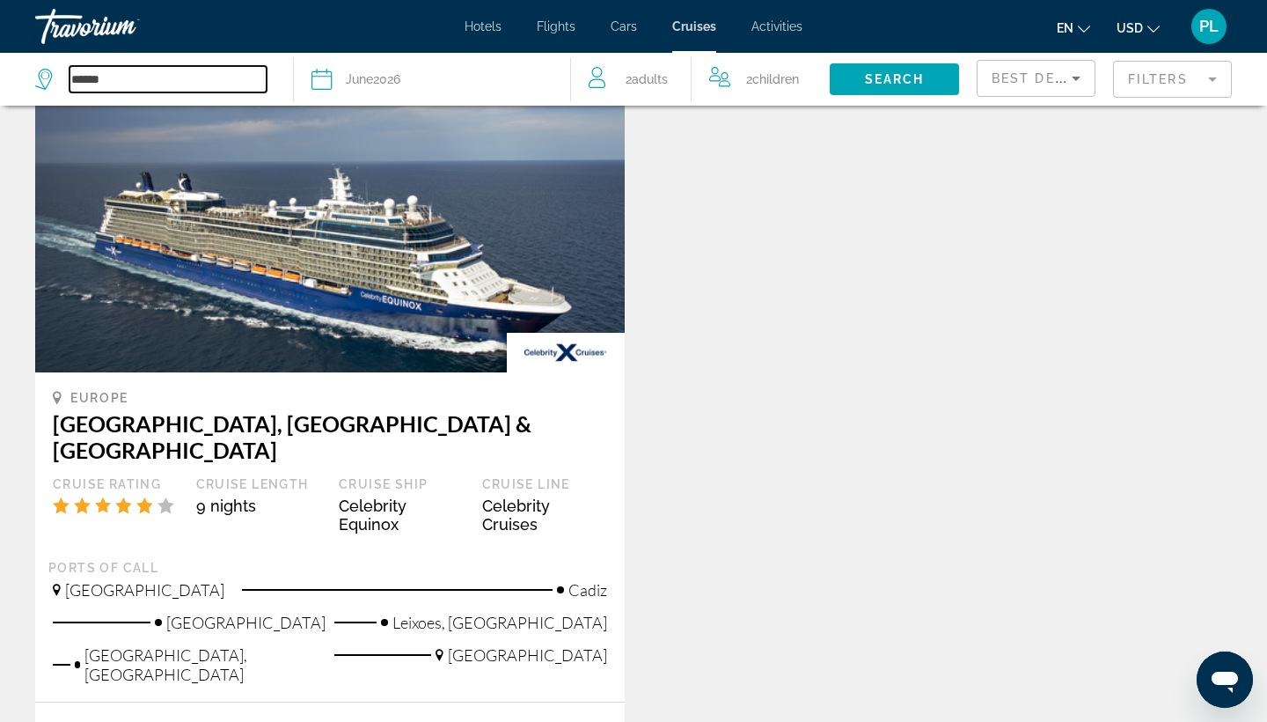
click at [145, 76] on input "******" at bounding box center [168, 79] width 197 height 26
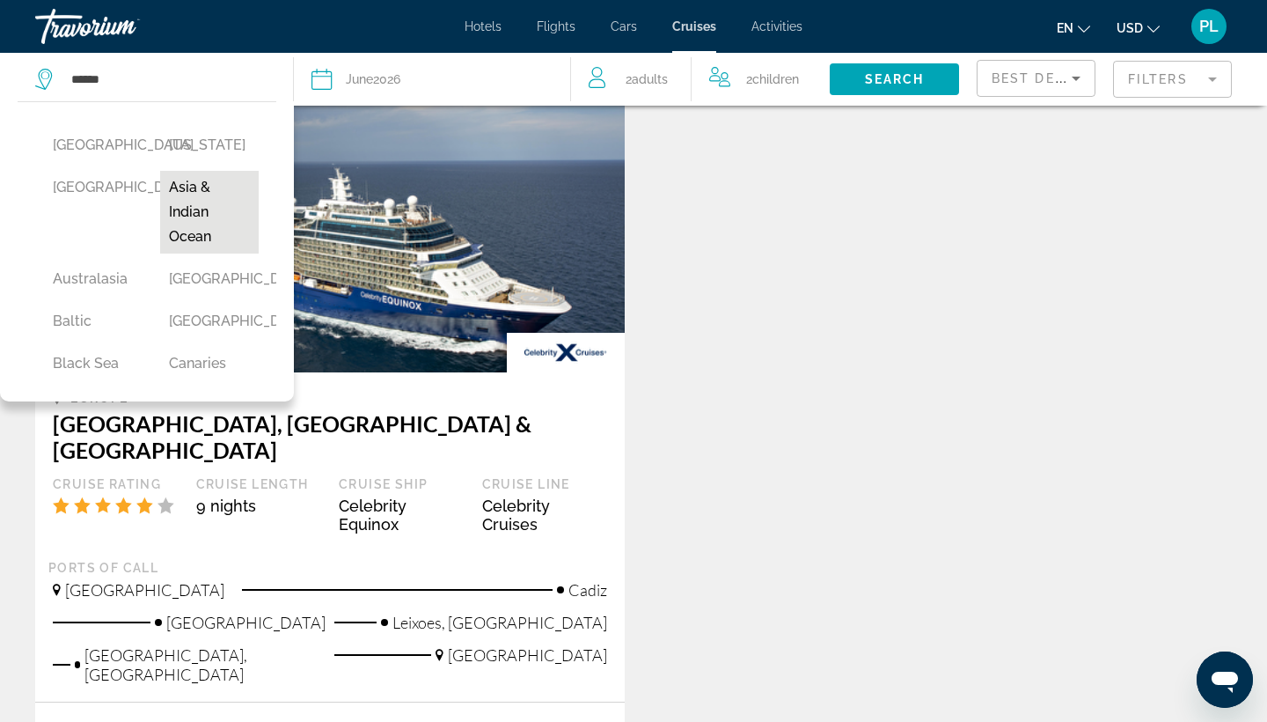
click at [188, 242] on button "Asia & Indian Ocean" at bounding box center [209, 212] width 99 height 83
type input "**********"
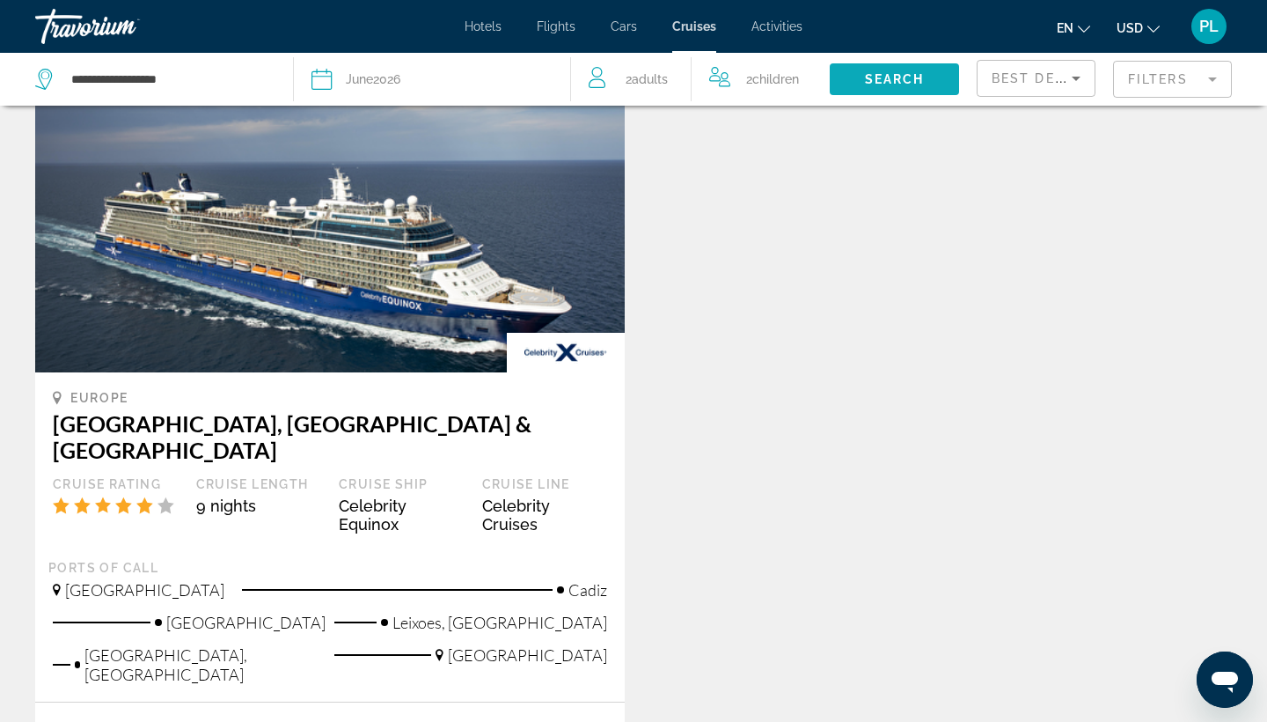
click at [899, 70] on span "Search widget" at bounding box center [894, 79] width 129 height 42
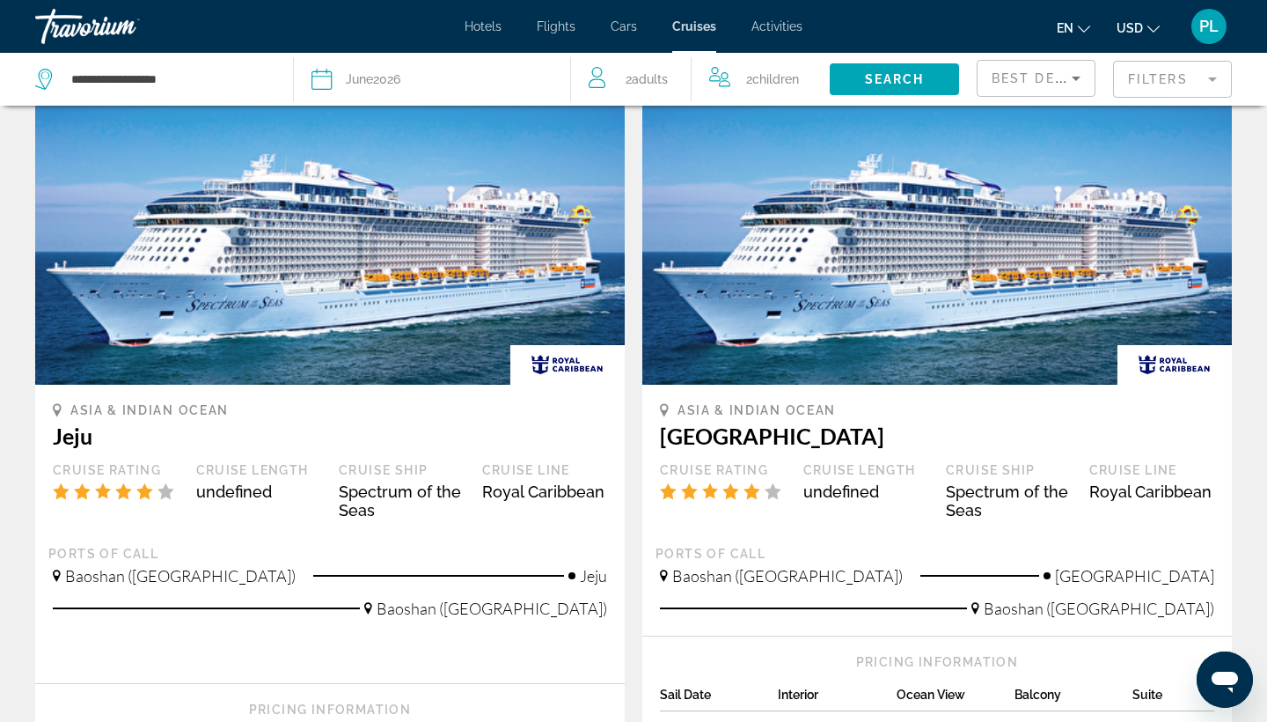
scroll to position [96, 0]
